Goal: Check status: Check status

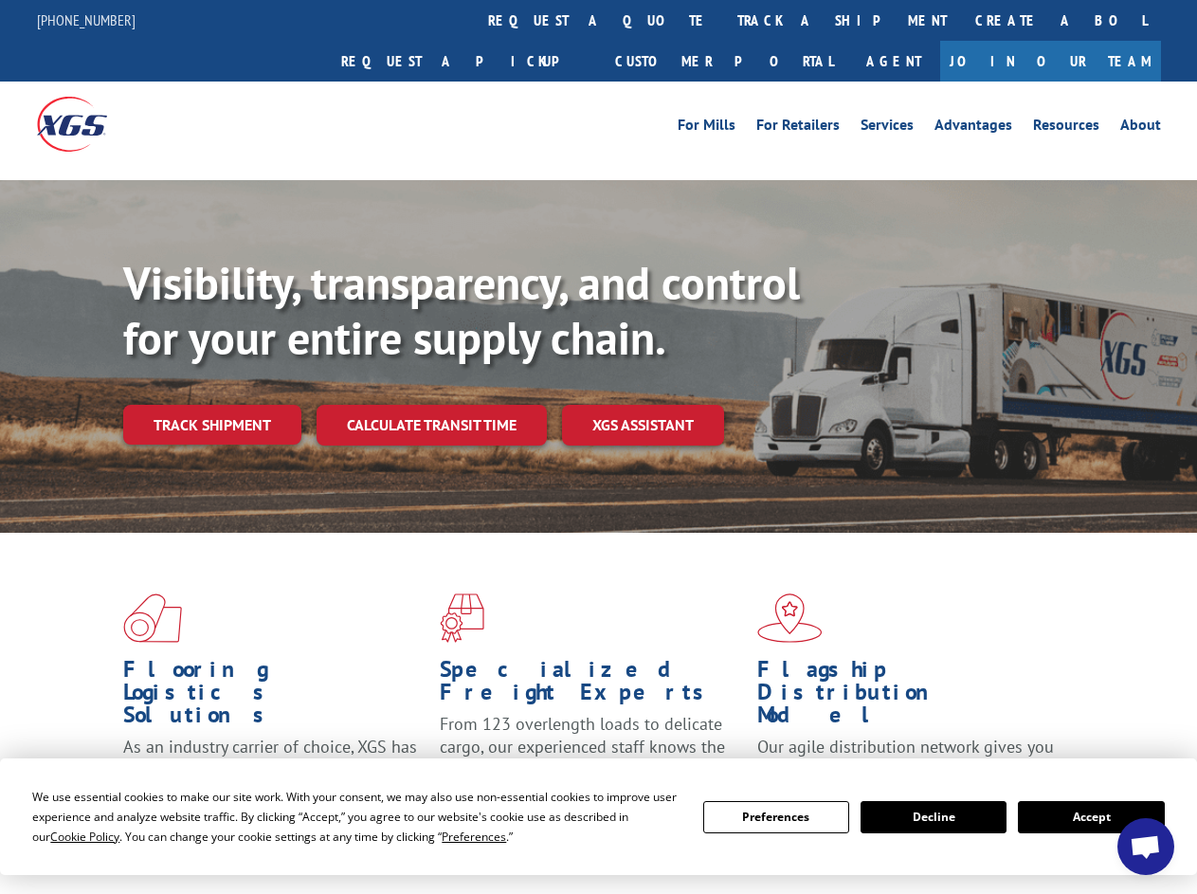
click at [598, 446] on div "Visibility, transparency, and control for your entire supply chain. Track shipm…" at bounding box center [660, 388] width 1074 height 264
click at [66, 836] on span "Cookie Policy" at bounding box center [84, 836] width 69 height 16
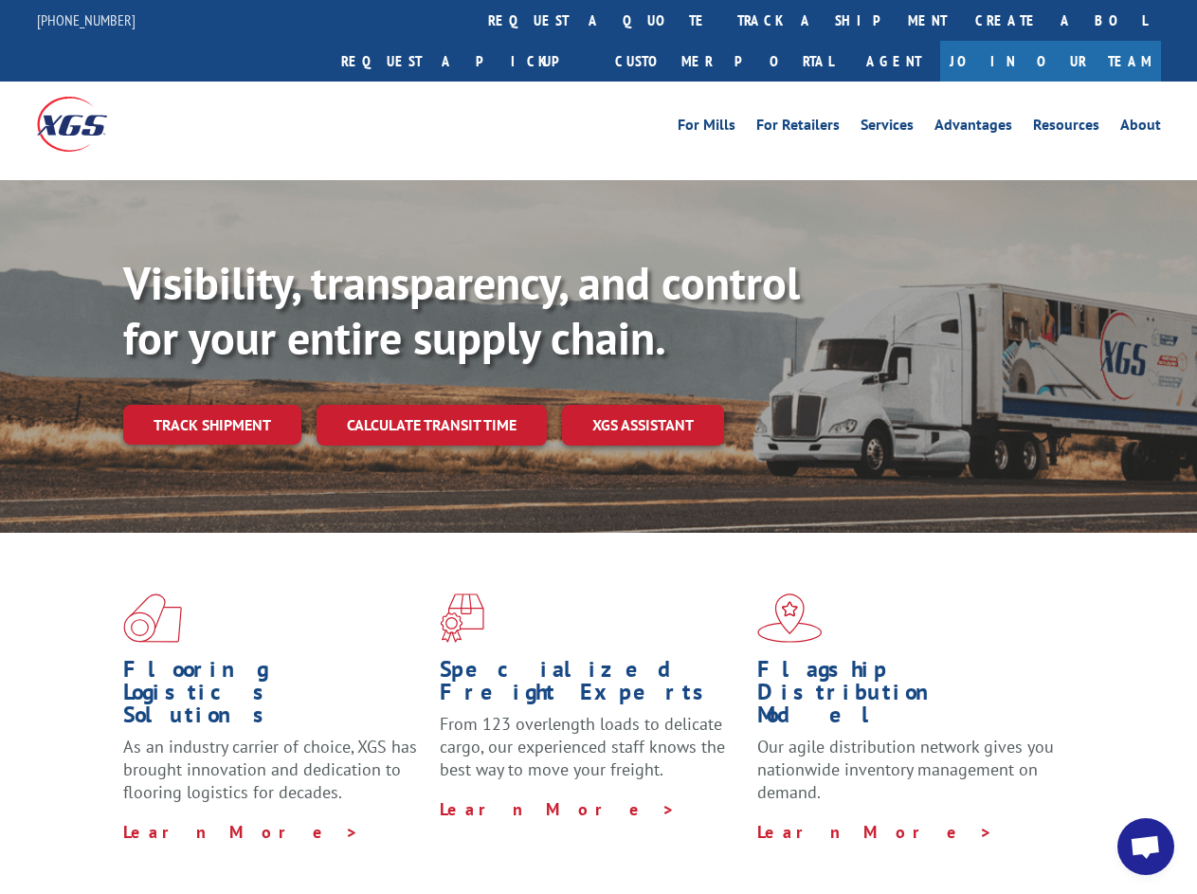
click at [456, 836] on div "Flooring Logistics Solutions As an industry carrier of choice, XGS has brought …" at bounding box center [598, 723] width 1197 height 381
click at [776, 817] on div "Flooring Logistics Solutions As an industry carrier of choice, XGS has brought …" at bounding box center [598, 718] width 1197 height 371
click at [934, 817] on div "Flooring Logistics Solutions As an industry carrier of choice, XGS has brought …" at bounding box center [598, 718] width 1197 height 371
click at [1091, 817] on div "Flooring Logistics Solutions As an industry carrier of choice, XGS has brought …" at bounding box center [598, 718] width 1197 height 371
click at [598, 446] on div "Visibility, transparency, and control for your entire supply chain. Track shipm…" at bounding box center [660, 388] width 1074 height 264
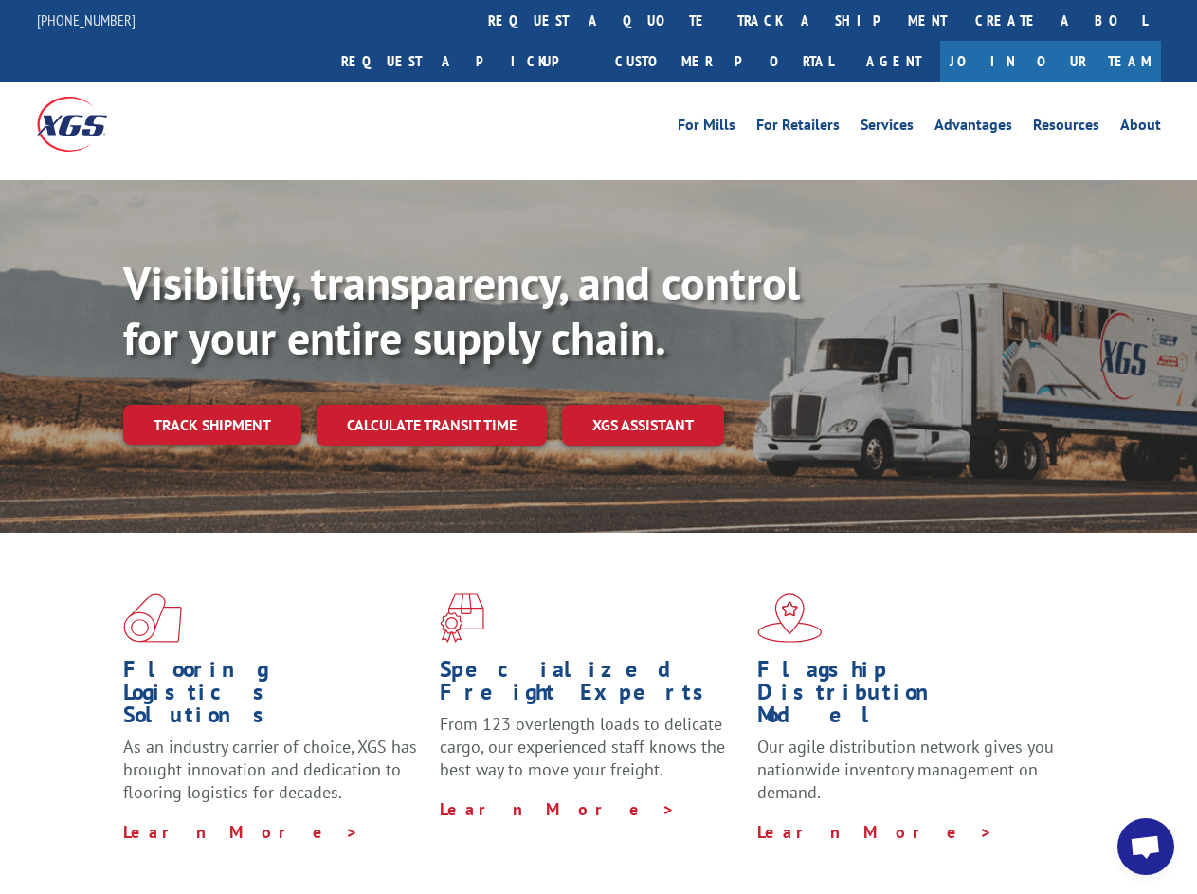
click at [723, 20] on link "track a shipment" at bounding box center [842, 20] width 238 height 41
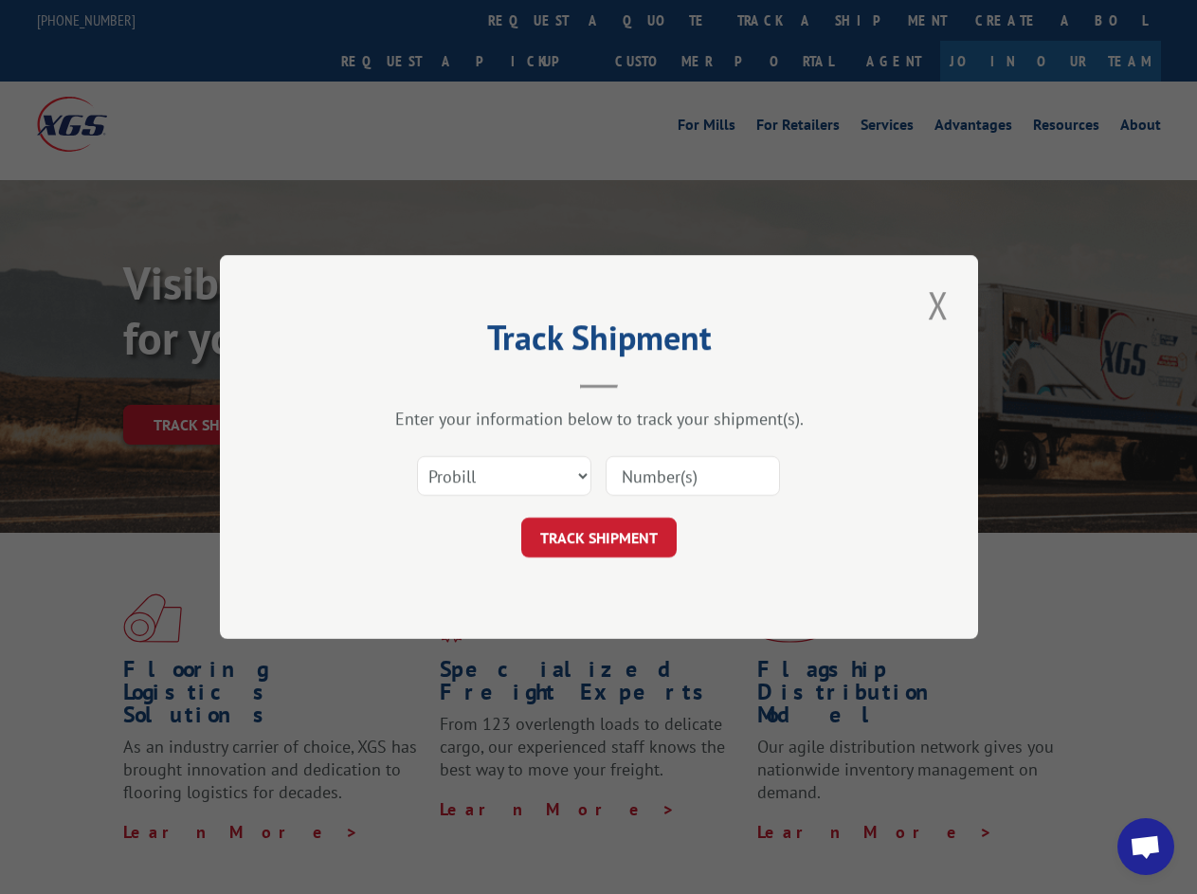
click at [662, 20] on div "Track Shipment Enter your information below to track your shipment(s). Select c…" at bounding box center [598, 447] width 1197 height 894
click at [780, 20] on div "Track Shipment Enter your information below to track your shipment(s). Select c…" at bounding box center [598, 447] width 1197 height 894
